Goal: Find specific page/section: Find specific page/section

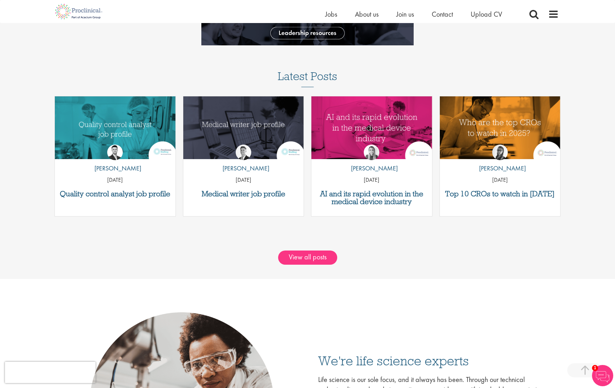
scroll to position [697, 0]
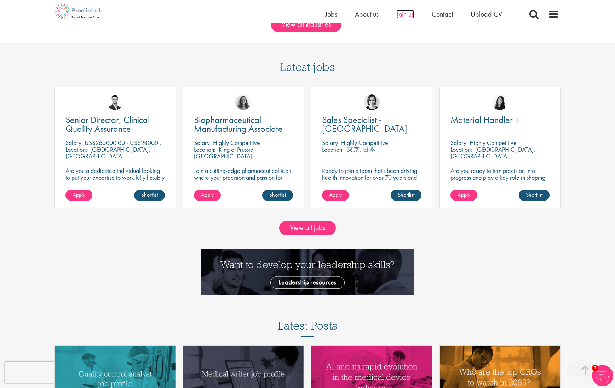
click at [405, 14] on span "Join us" at bounding box center [406, 14] width 18 height 9
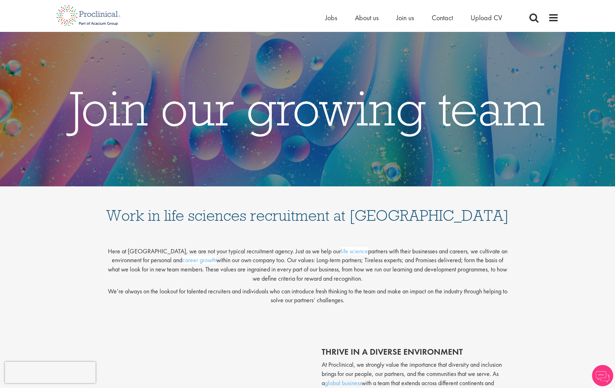
click at [283, 216] on h1 "Work in life sciences recruitment at Proclinical" at bounding box center [308, 208] width 404 height 30
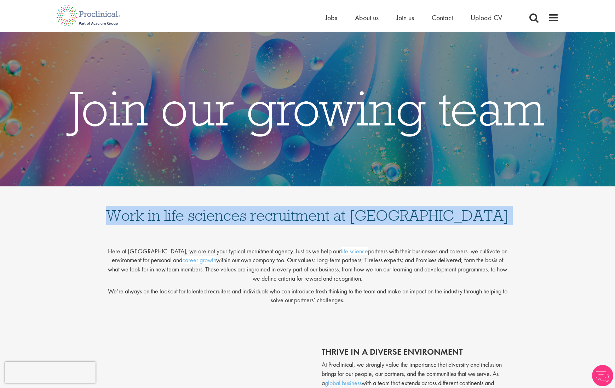
click at [283, 216] on h1 "Work in life sciences recruitment at Proclinical" at bounding box center [308, 208] width 404 height 30
